Goal: Check status: Check status

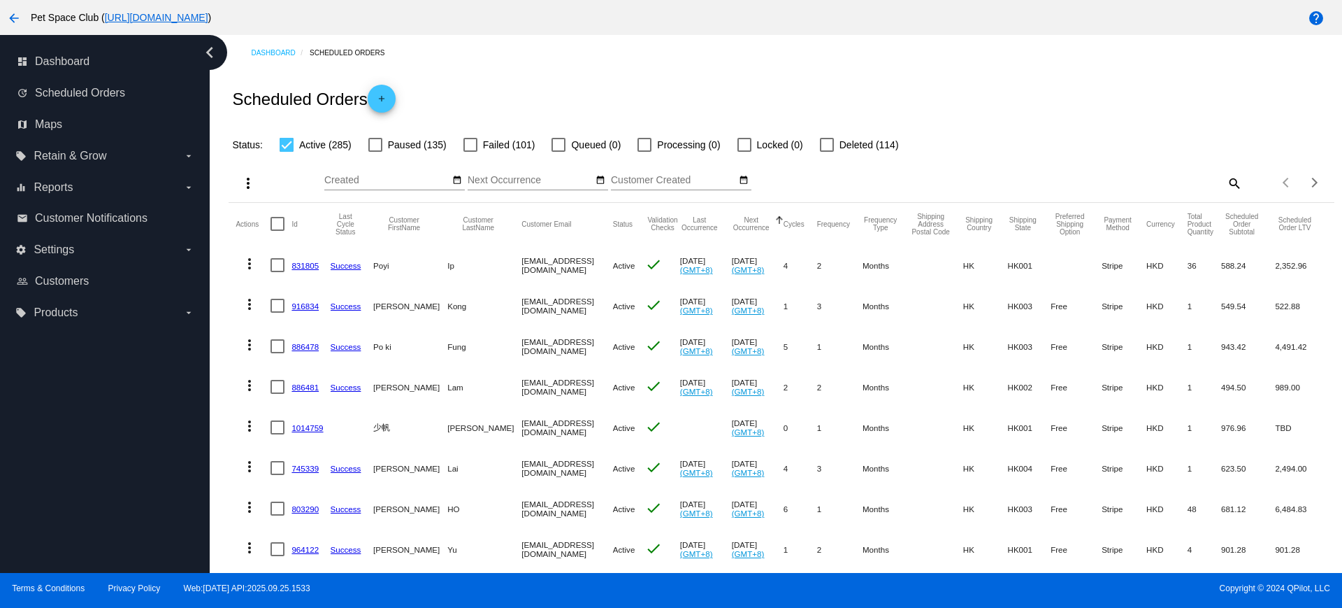
click at [1226, 176] on mat-icon "search" at bounding box center [1234, 183] width 17 height 22
click at [982, 178] on input "Search" at bounding box center [1104, 180] width 275 height 11
paste input "isabella.shan@gmail.com"
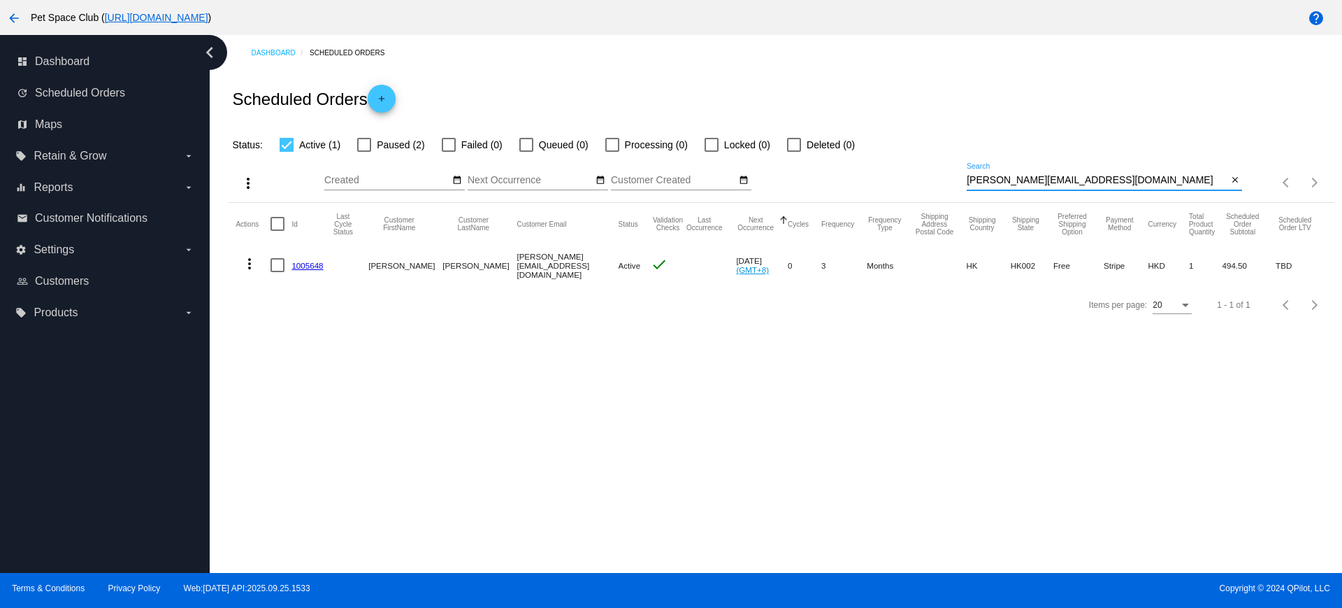
type input "isabella.shan@gmail.com"
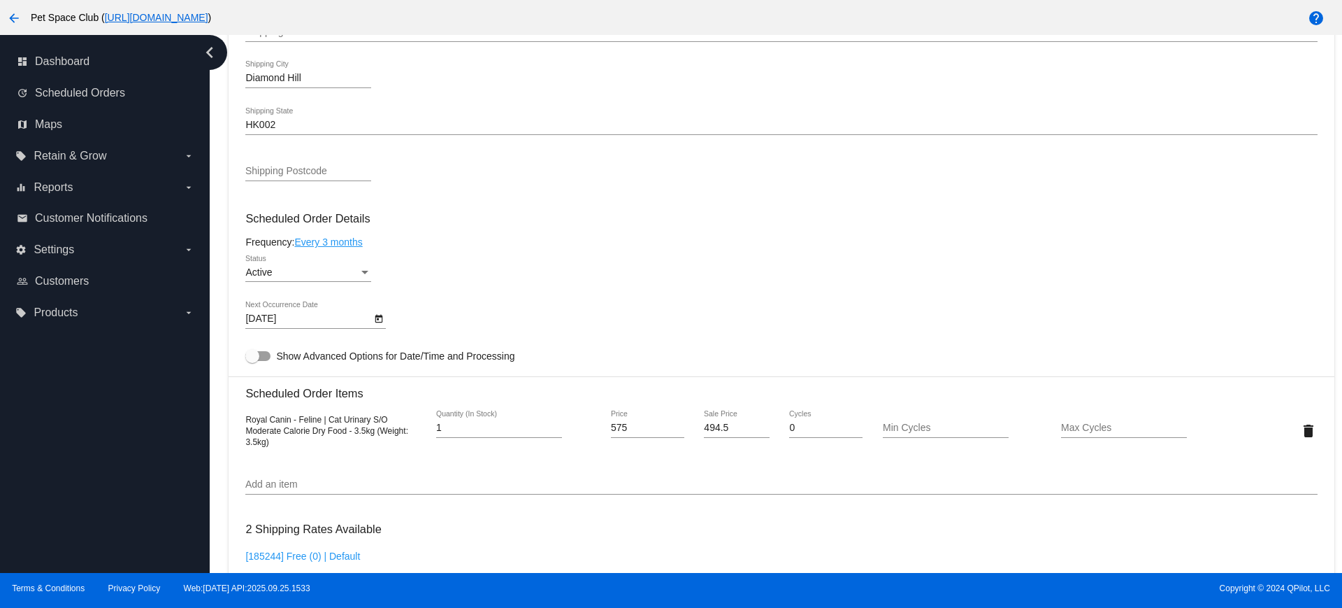
scroll to position [524, 0]
